Goal: Find specific page/section: Find specific page/section

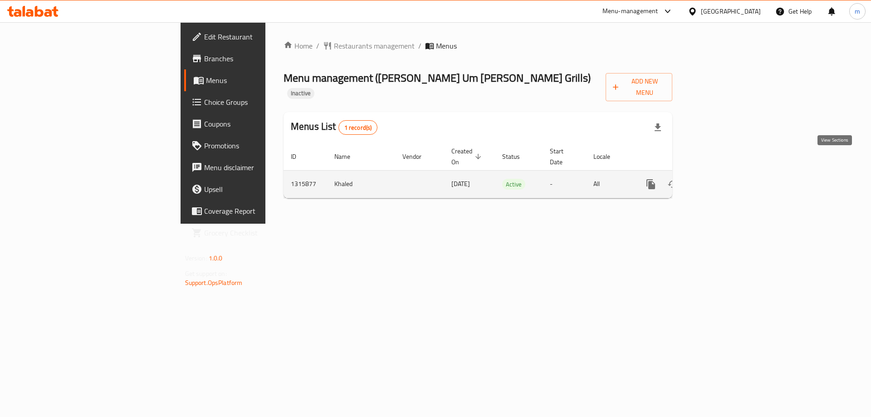
click at [722, 179] on icon "enhanced table" at bounding box center [716, 184] width 11 height 11
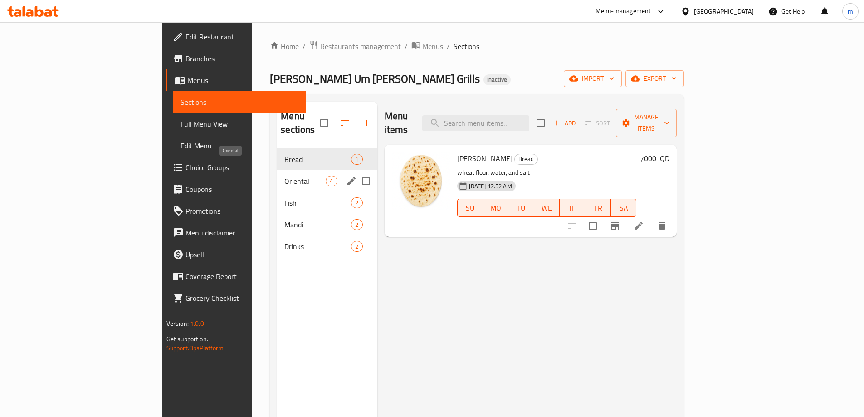
click at [284, 176] on span "Oriental" at bounding box center [304, 181] width 41 height 11
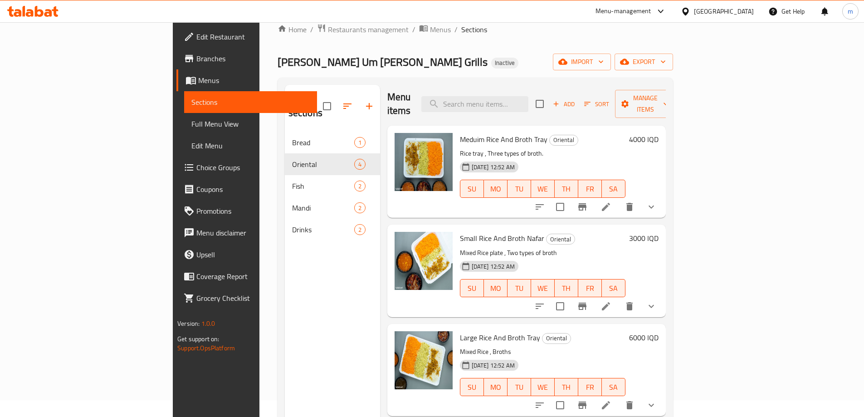
scroll to position [127, 0]
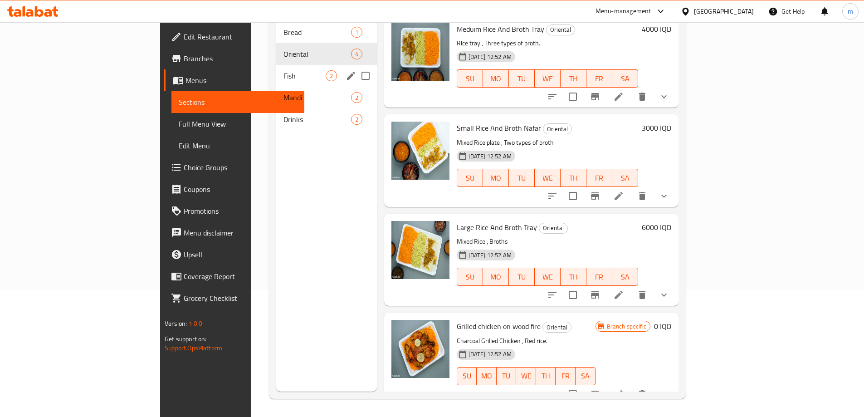
click at [276, 69] on div "Fish 2" at bounding box center [326, 76] width 101 height 22
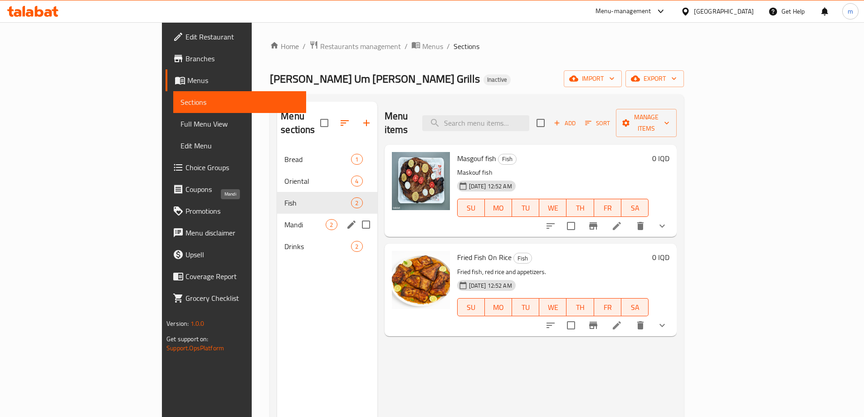
click at [284, 219] on span "Mandi" at bounding box center [304, 224] width 41 height 11
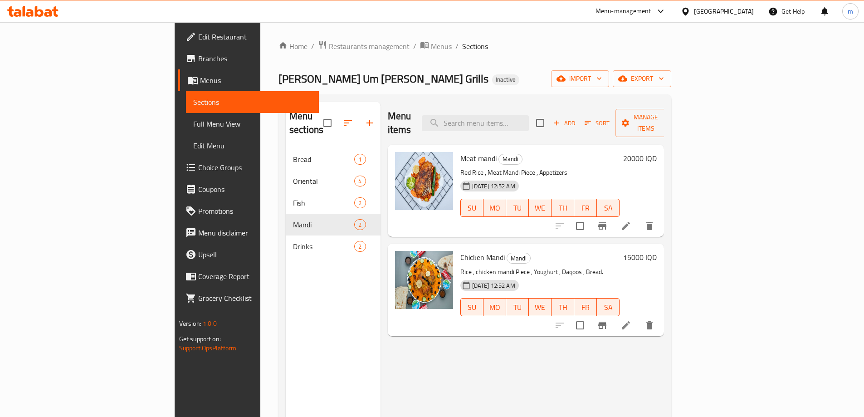
click at [44, 14] on icon at bounding box center [32, 11] width 51 height 11
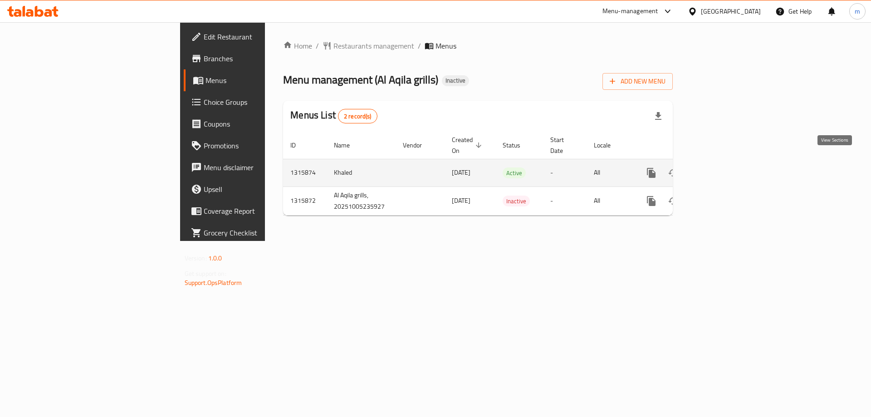
click at [722, 167] on icon "enhanced table" at bounding box center [716, 172] width 11 height 11
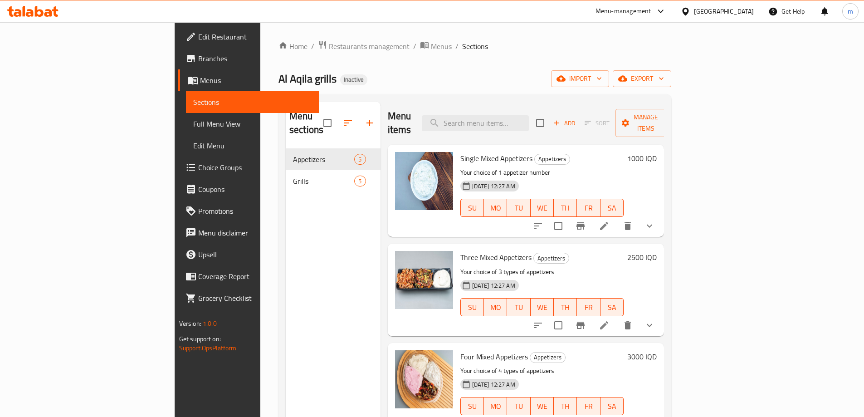
click at [193, 124] on span "Full Menu View" at bounding box center [252, 123] width 118 height 11
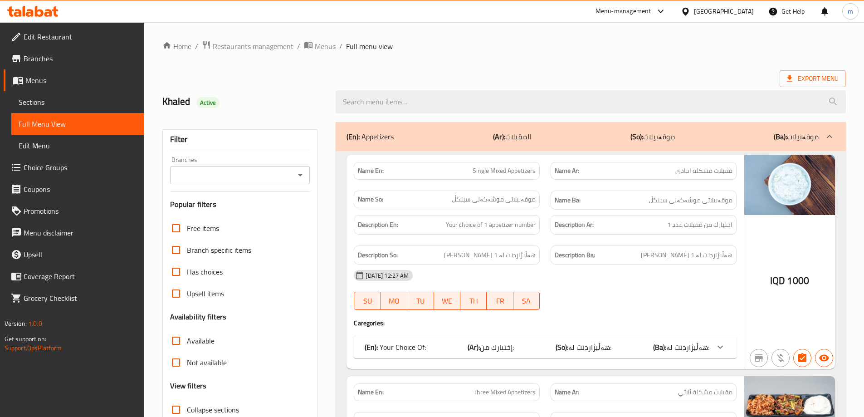
click at [299, 178] on icon "Open" at bounding box center [300, 175] width 11 height 11
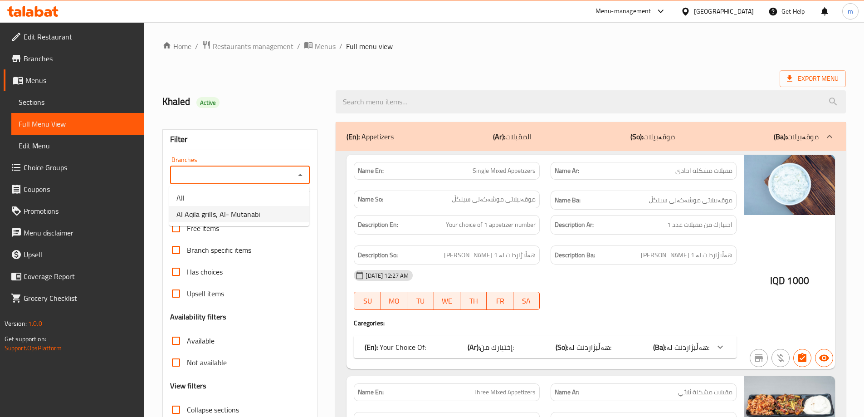
drag, startPoint x: 269, startPoint y: 201, endPoint x: 270, endPoint y: 210, distance: 8.7
click at [270, 210] on ul "All Al Aqila grills, Al- Mutanabi" at bounding box center [239, 206] width 140 height 40
click at [270, 210] on li "Al Aqila grills, Al- Mutanabi" at bounding box center [239, 214] width 140 height 16
type input "Al Aqila grills, Al- Mutanabi"
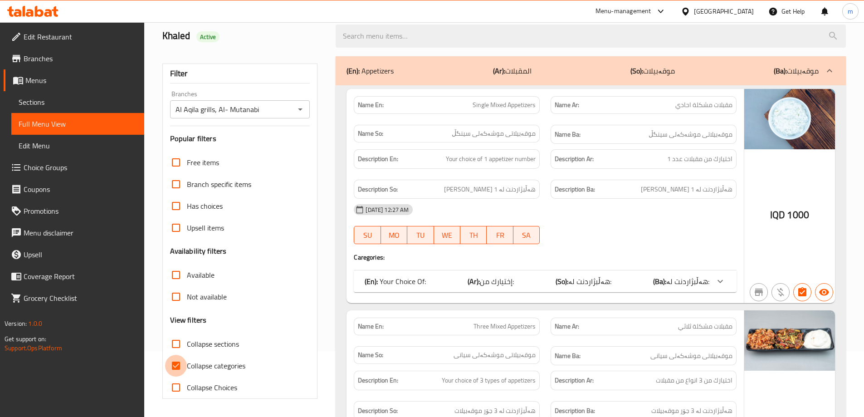
click at [175, 364] on input "Collapse categories" at bounding box center [176, 366] width 22 height 22
checkbox input "false"
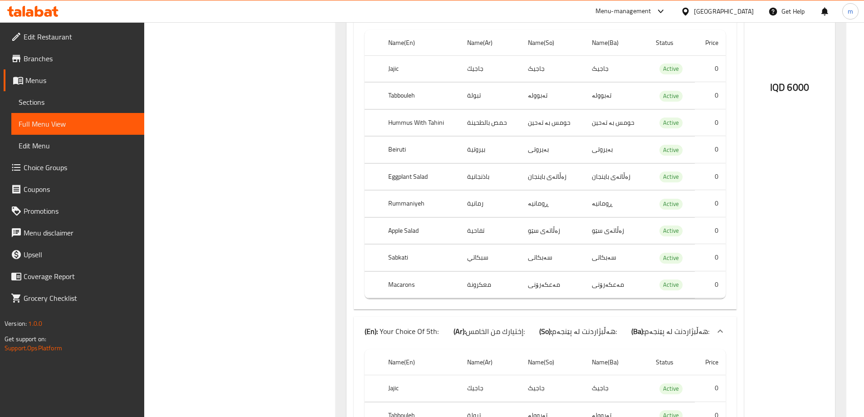
scroll to position [6172, 0]
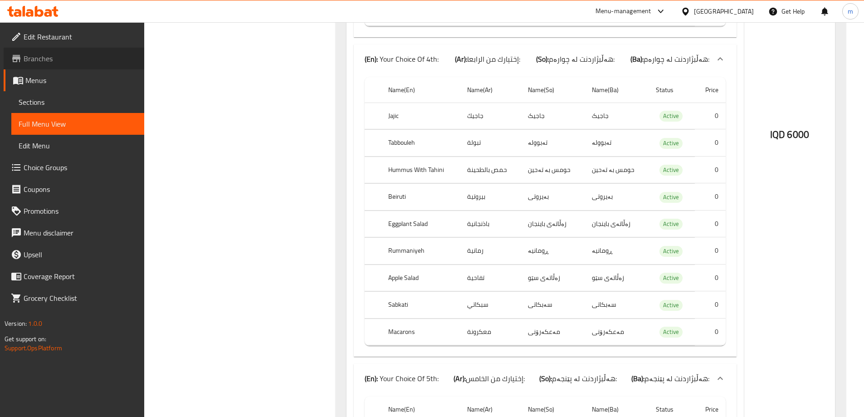
click at [78, 59] on span "Branches" at bounding box center [80, 58] width 113 height 11
